Goal: Communication & Community: Answer question/provide support

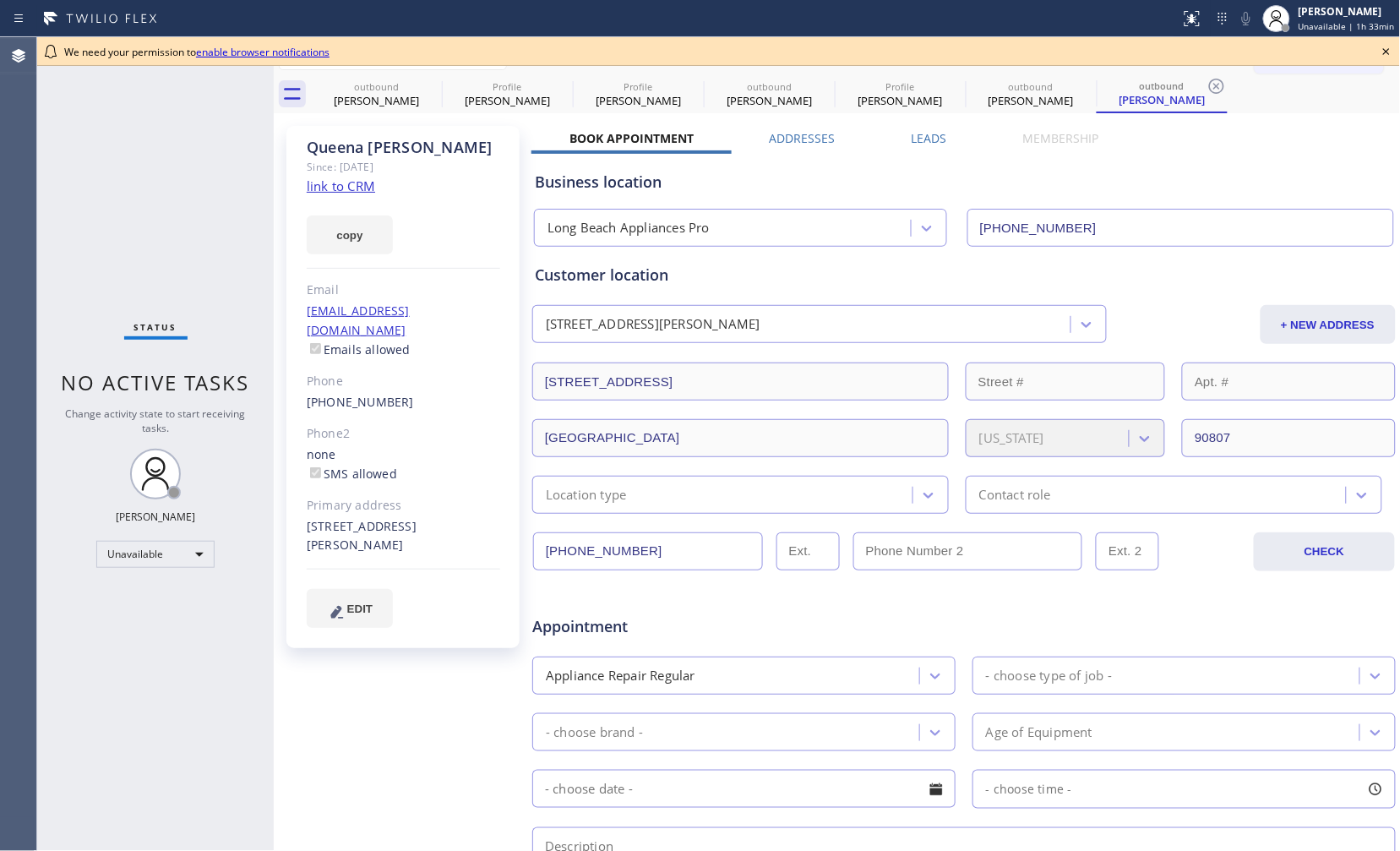
click at [1383, 55] on icon at bounding box center [1387, 51] width 20 height 20
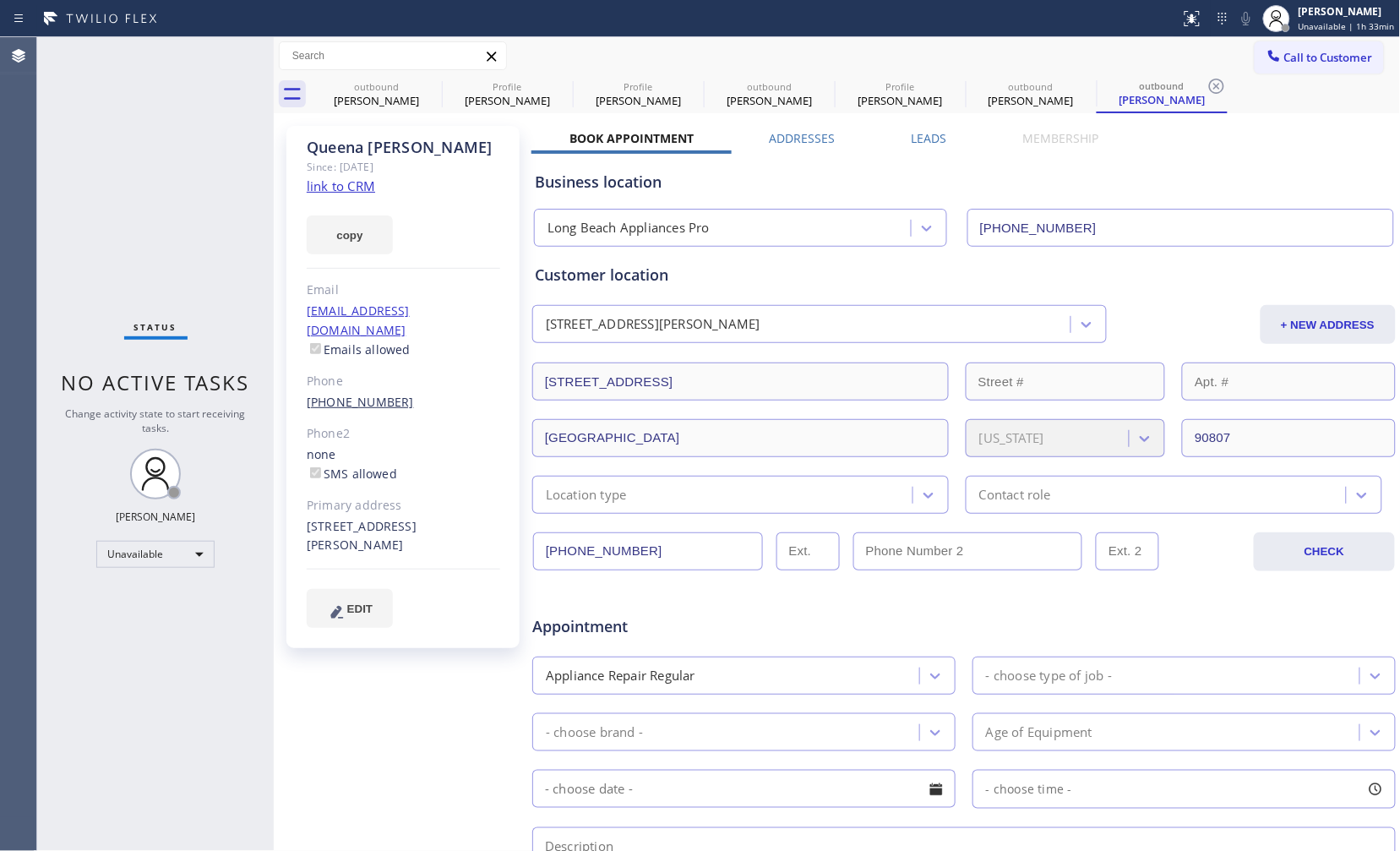
click at [360, 394] on link "[PHONE_NUMBER]" at bounding box center [361, 402] width 108 height 16
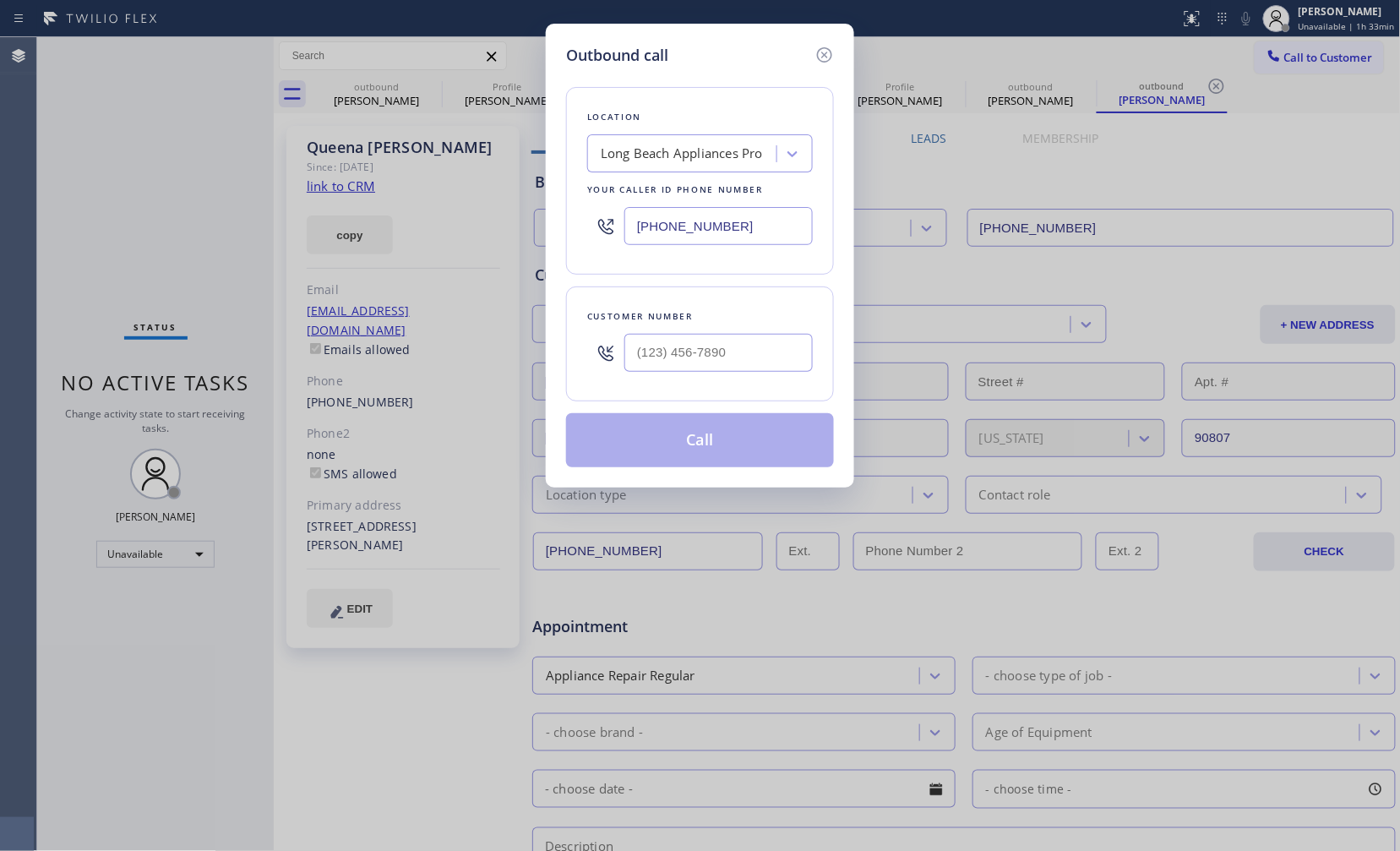
type input "[PHONE_NUMBER]"
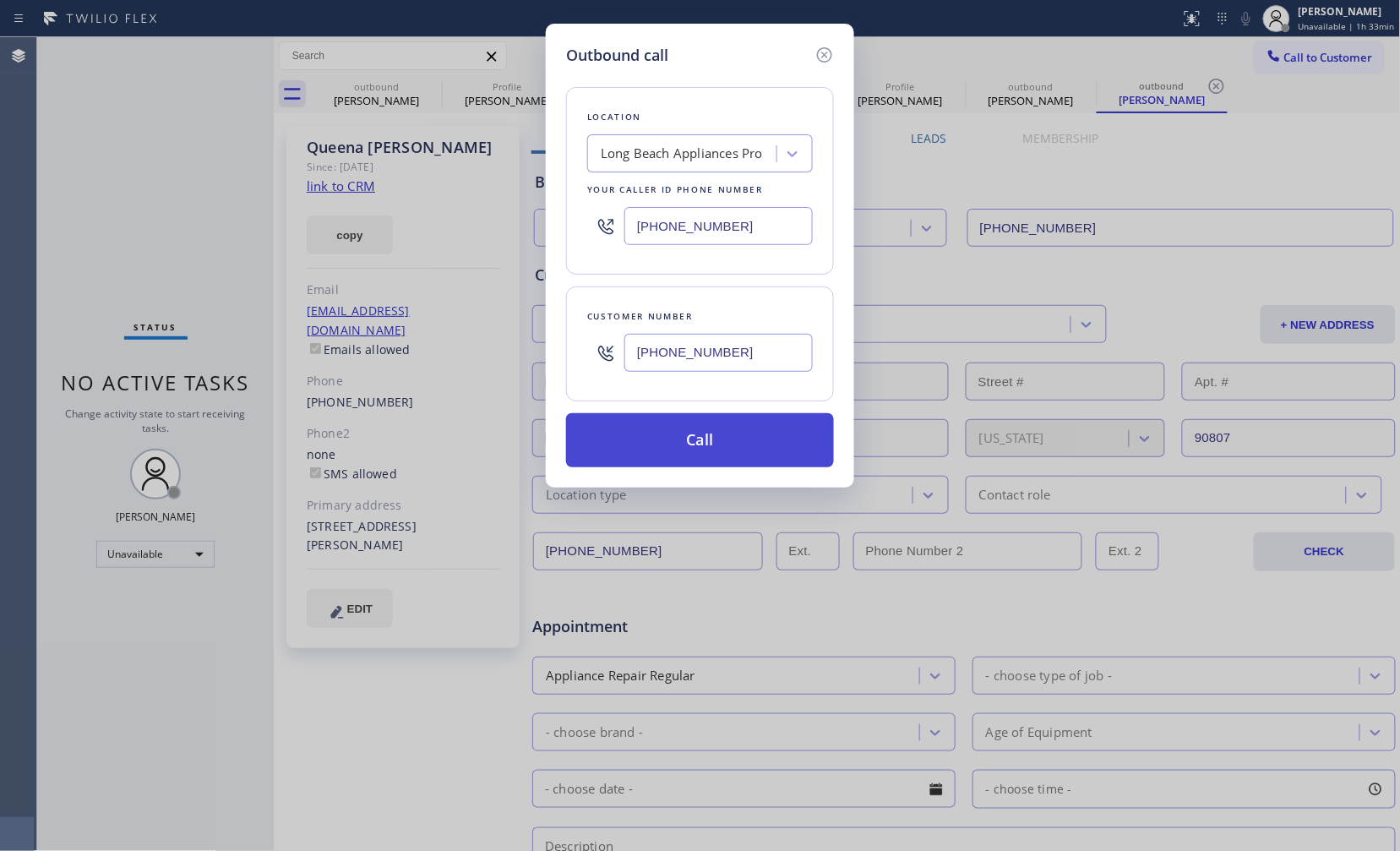
click at [759, 449] on button "Call" at bounding box center [700, 440] width 268 height 54
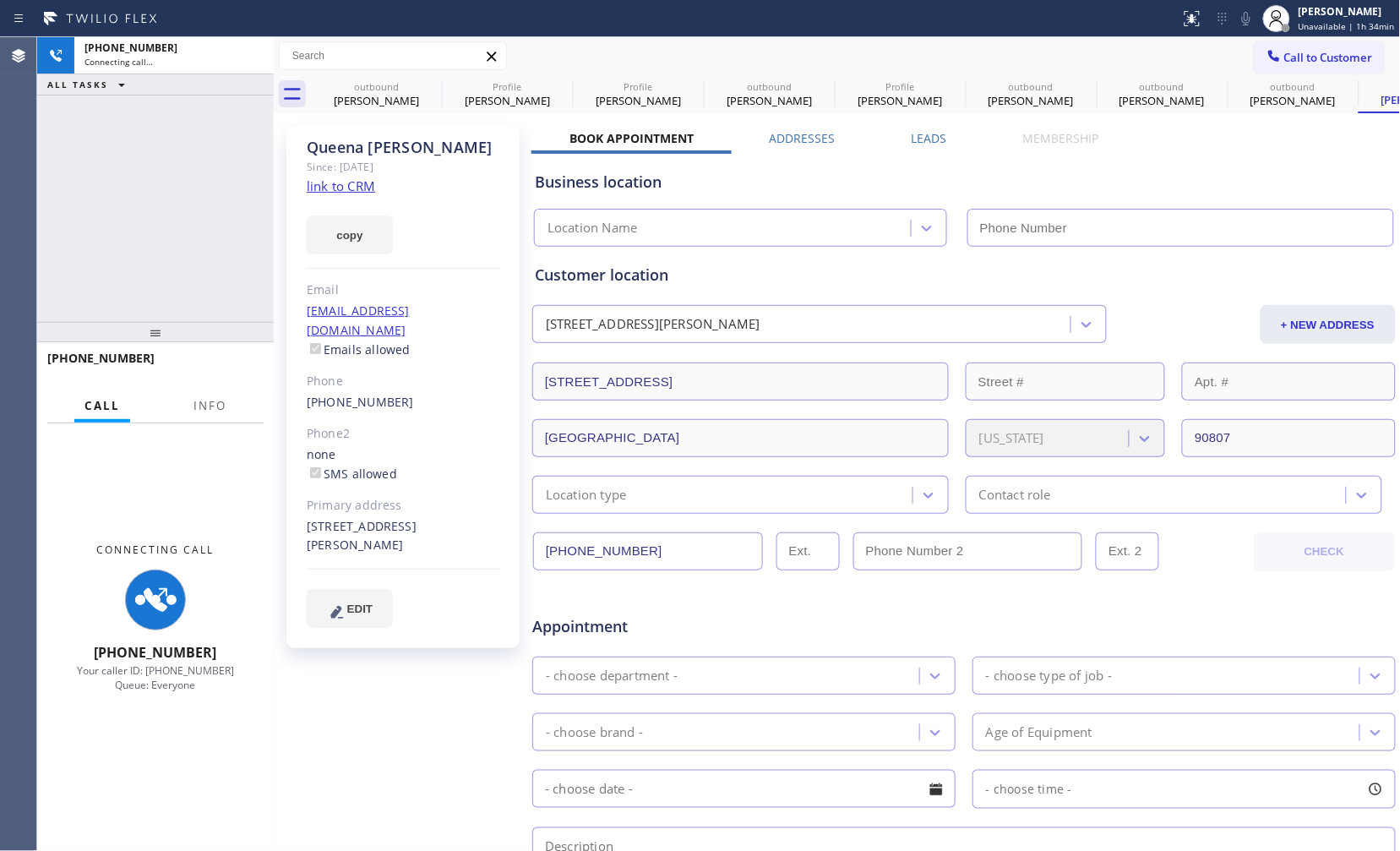
type input "[PHONE_NUMBER]"
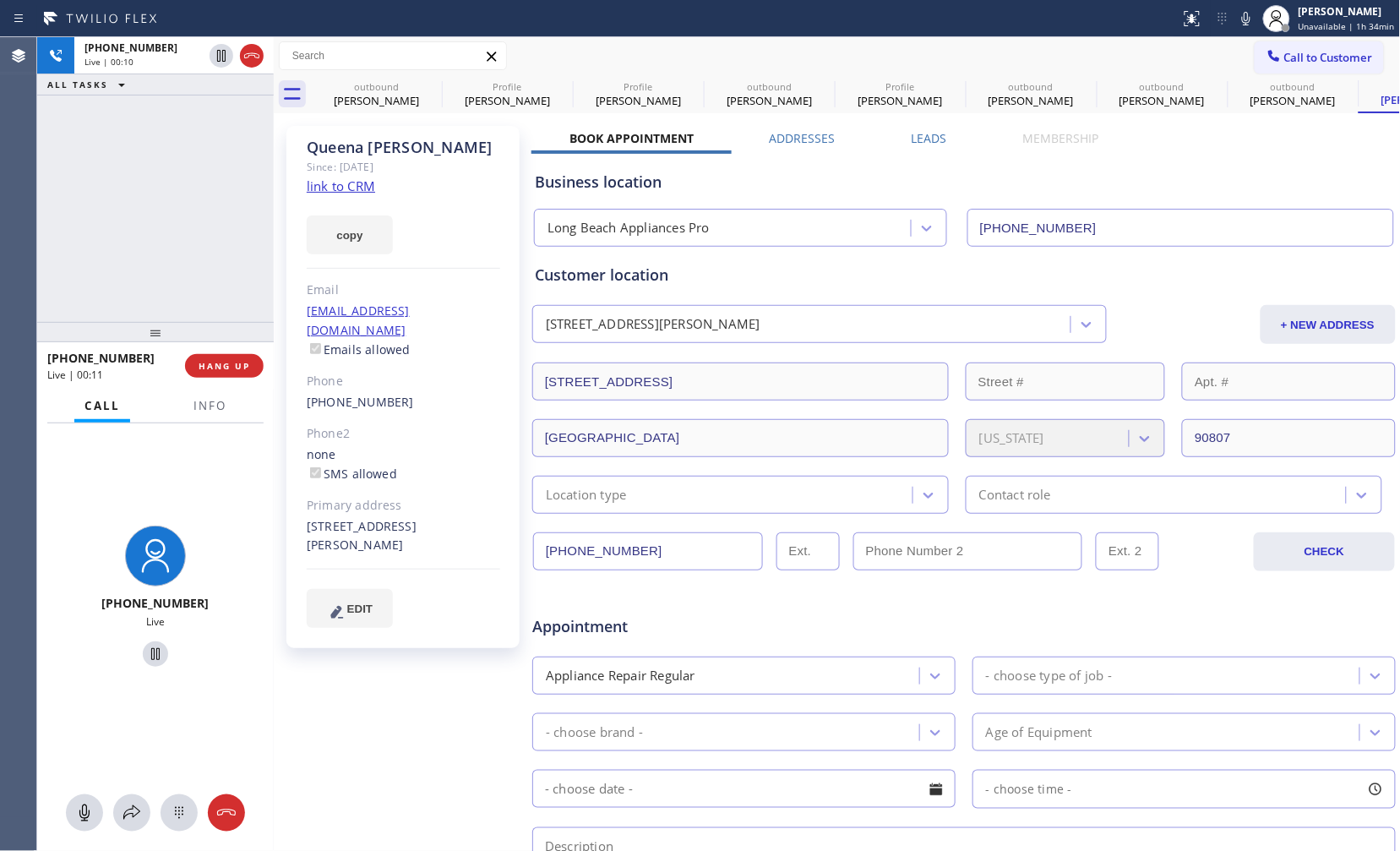
drag, startPoint x: 250, startPoint y: 63, endPoint x: 235, endPoint y: 97, distance: 37.2
click at [250, 62] on icon at bounding box center [251, 55] width 20 height 20
click at [157, 172] on div "[PHONE_NUMBER] Live | 00:11 ALL TASKS ALL TASKS ACTIVE TASKS TASKS IN WRAP UP" at bounding box center [156, 180] width 237 height 285
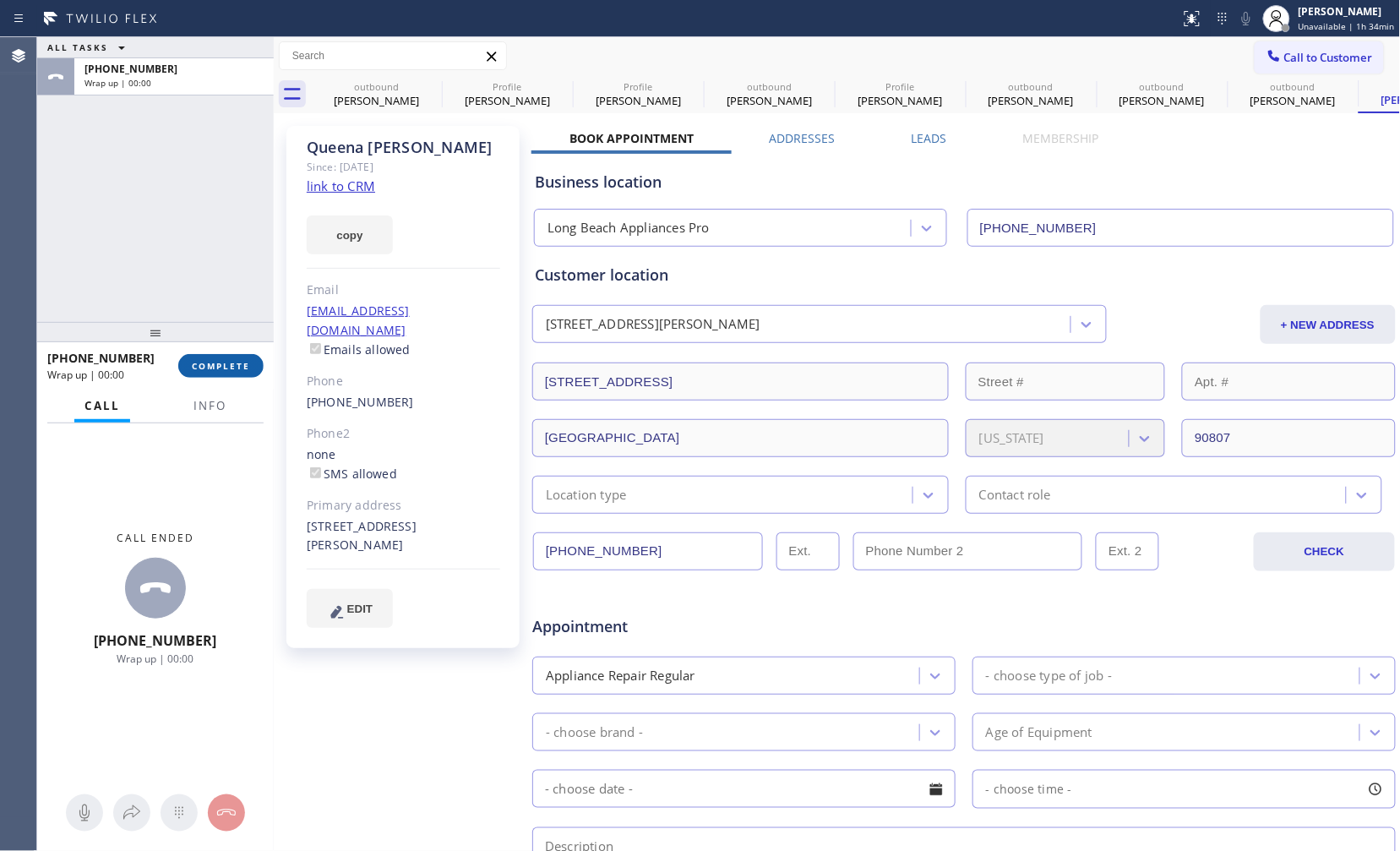
click at [234, 363] on span "COMPLETE" at bounding box center [221, 365] width 59 height 12
click at [213, 273] on div "ALL TASKS ALL TASKS ACTIVE TASKS TASKS IN WRAP UP [PHONE_NUMBER] Wrap up | 00:00" at bounding box center [156, 180] width 237 height 285
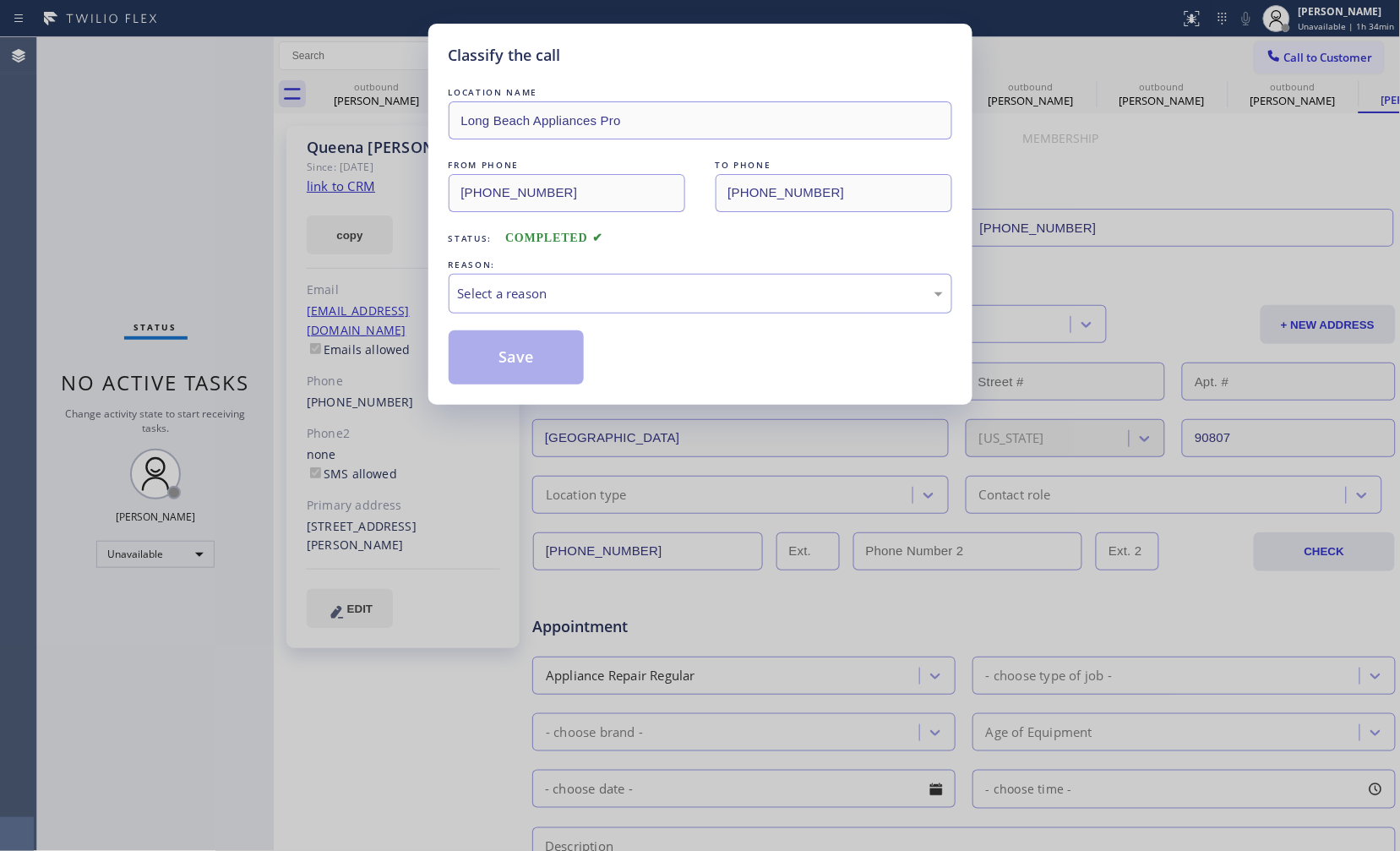
click at [553, 314] on div "LOCATION NAME [GEOGRAPHIC_DATA] Appliances Pro FROM PHONE [PHONE_NUMBER] TO PHO…" at bounding box center [701, 234] width 504 height 301
click at [572, 301] on div "Select a reason" at bounding box center [700, 293] width 485 height 19
click at [516, 365] on button "Save" at bounding box center [517, 358] width 137 height 54
